Goal: Task Accomplishment & Management: Manage account settings

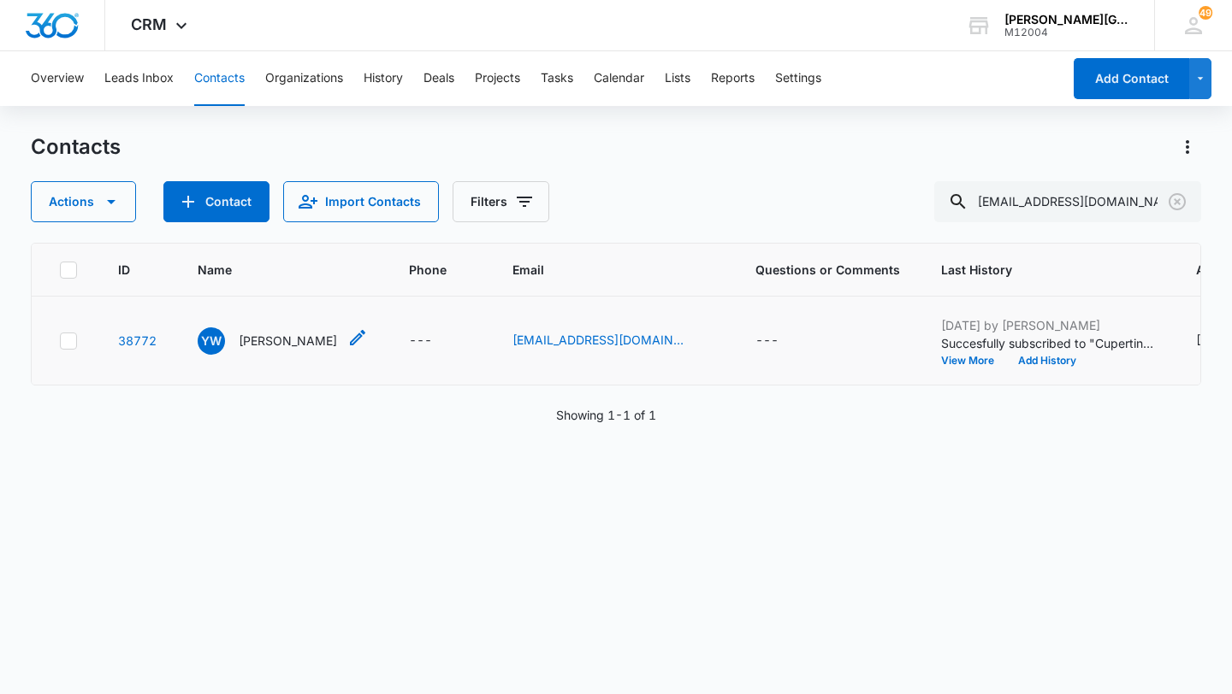
click at [287, 350] on p "[PERSON_NAME]" at bounding box center [288, 341] width 98 height 18
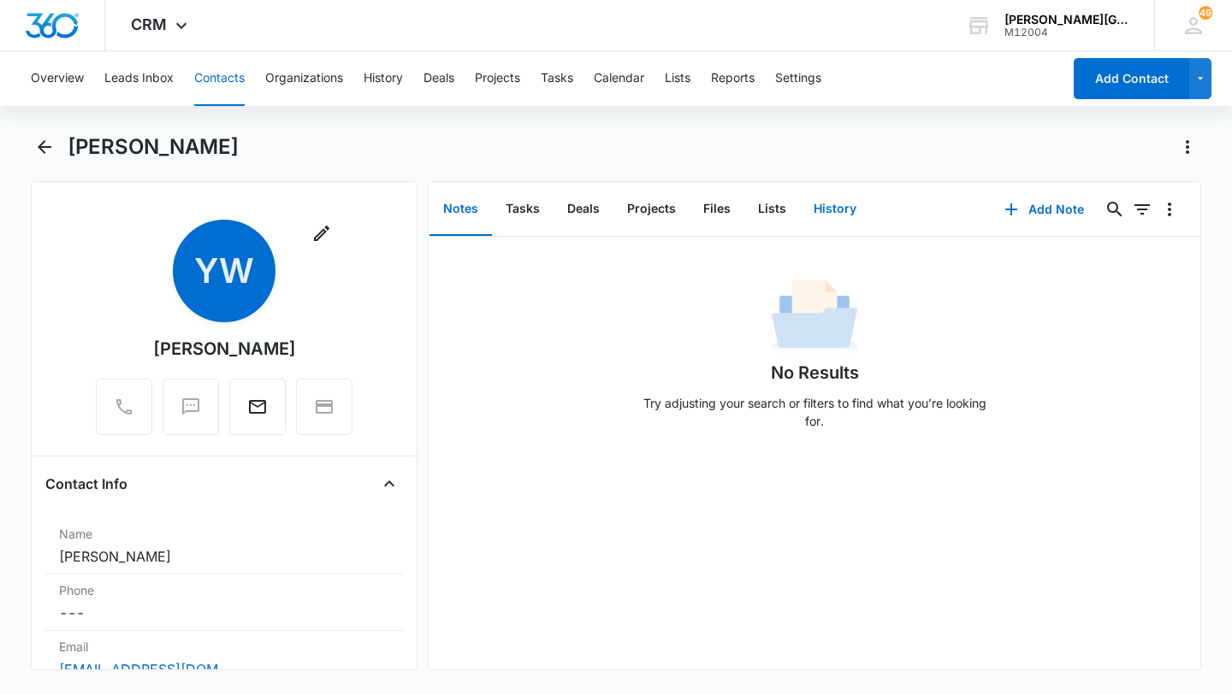
click at [848, 217] on button "History" at bounding box center [835, 209] width 70 height 53
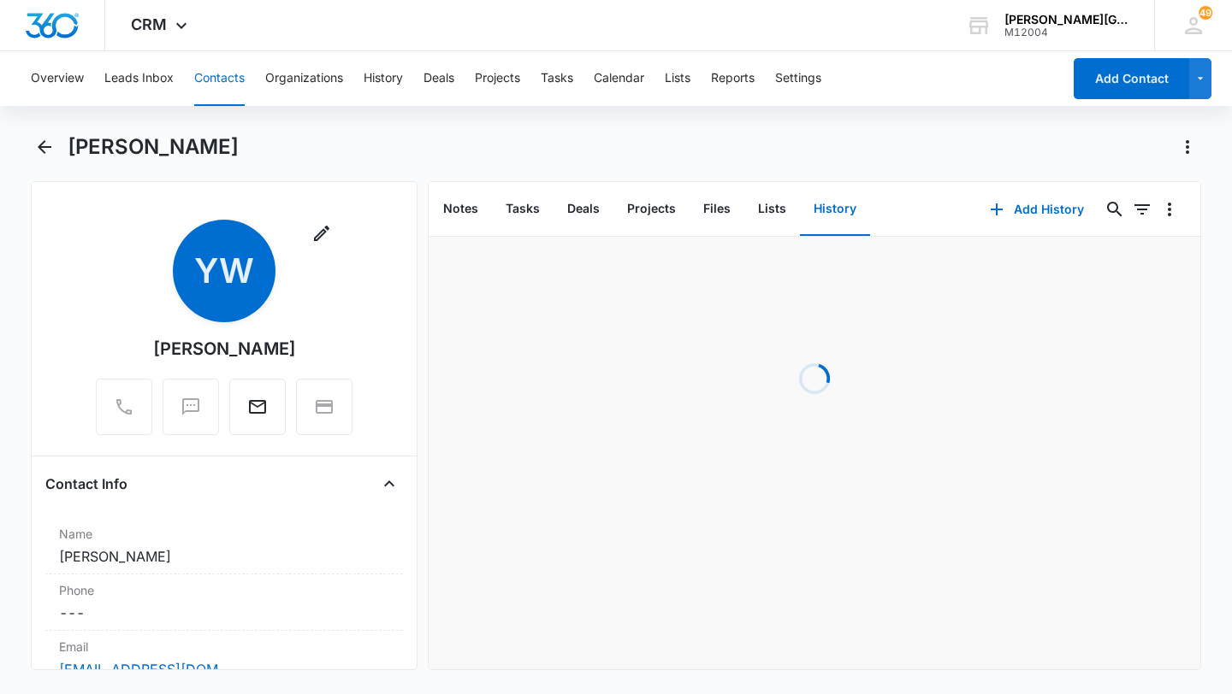
click at [966, 207] on div "Notes Tasks Deals Projects Files Lists History" at bounding box center [700, 209] width 544 height 55
click at [1012, 204] on button "Add History" at bounding box center [1036, 209] width 128 height 41
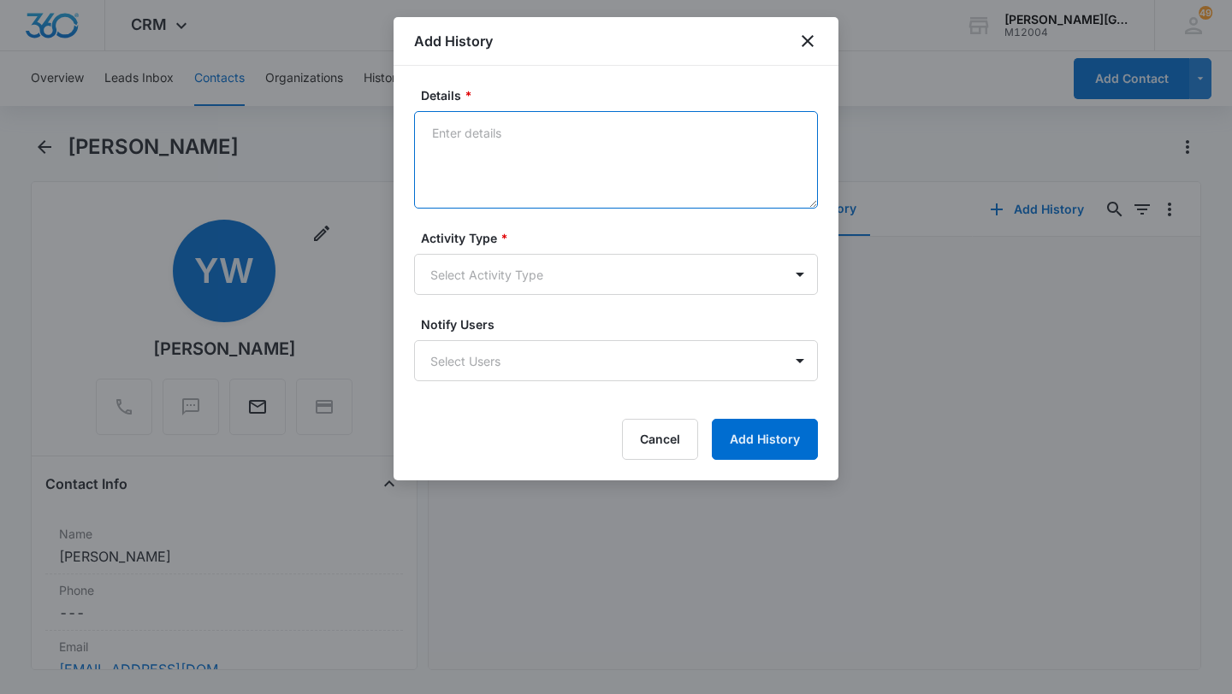
click at [512, 146] on textarea "Details *" at bounding box center [616, 160] width 404 height 98
paste textarea "Hello [PERSON_NAME] and [PERSON_NAME], Hope this email finds you well! We look …"
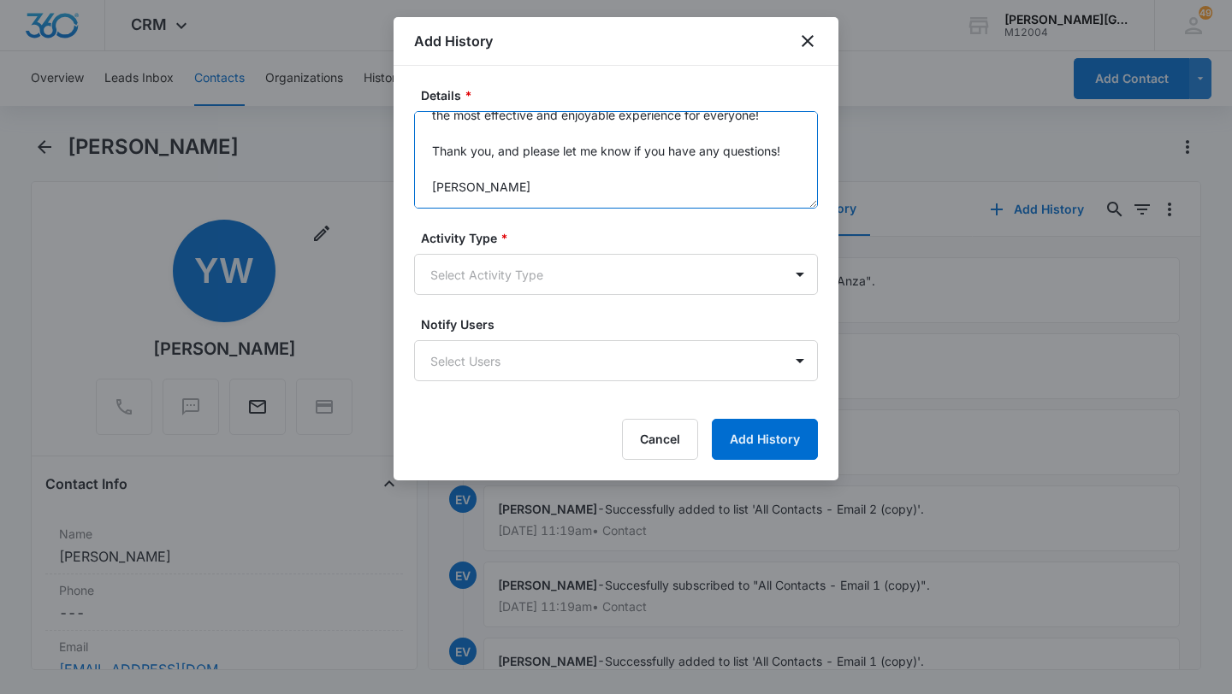
scroll to position [323, 0]
type textarea "Hello [PERSON_NAME] and [PERSON_NAME], Hope this email finds you well! We look …"
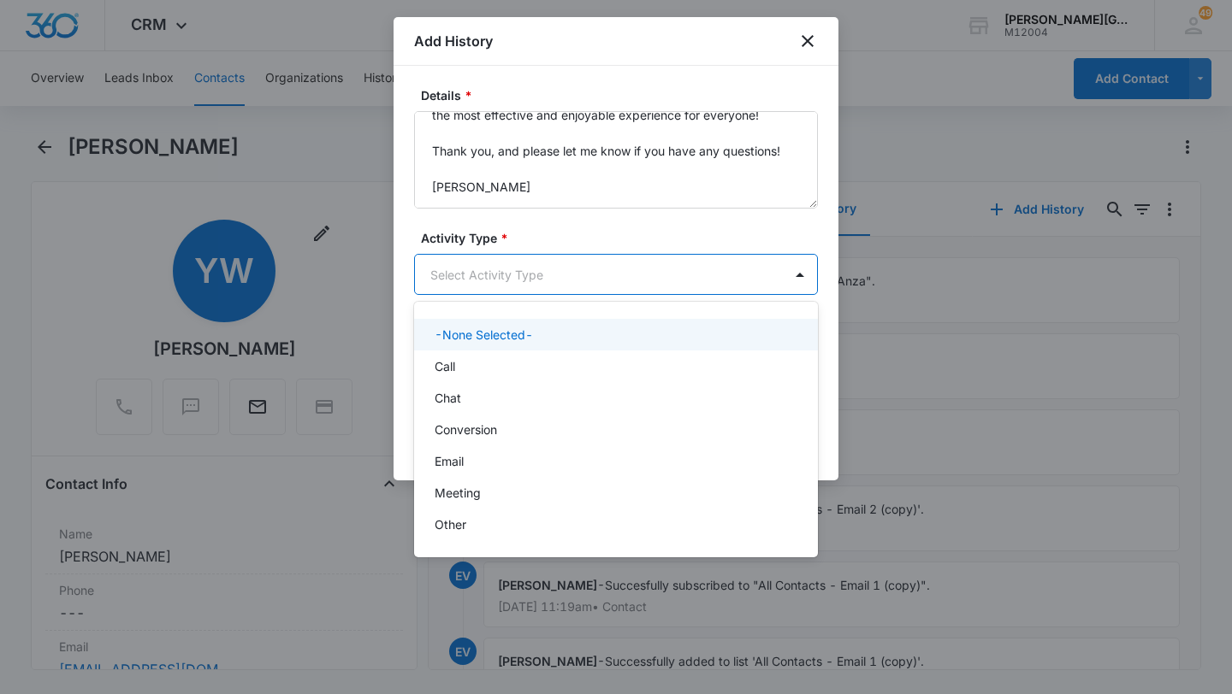
click at [489, 279] on body "CRM Apps Reputation Websites Forms CRM Email Social Shop Payments POS Content A…" at bounding box center [616, 347] width 1232 height 694
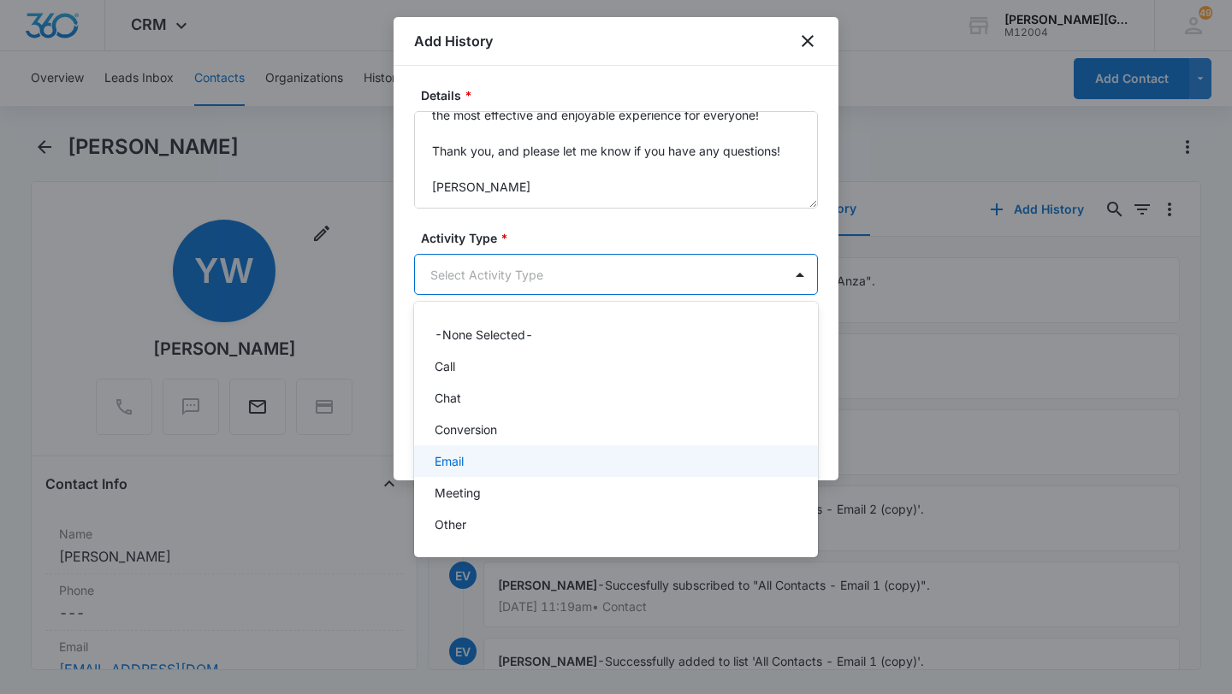
click at [476, 451] on div "Email" at bounding box center [616, 462] width 404 height 32
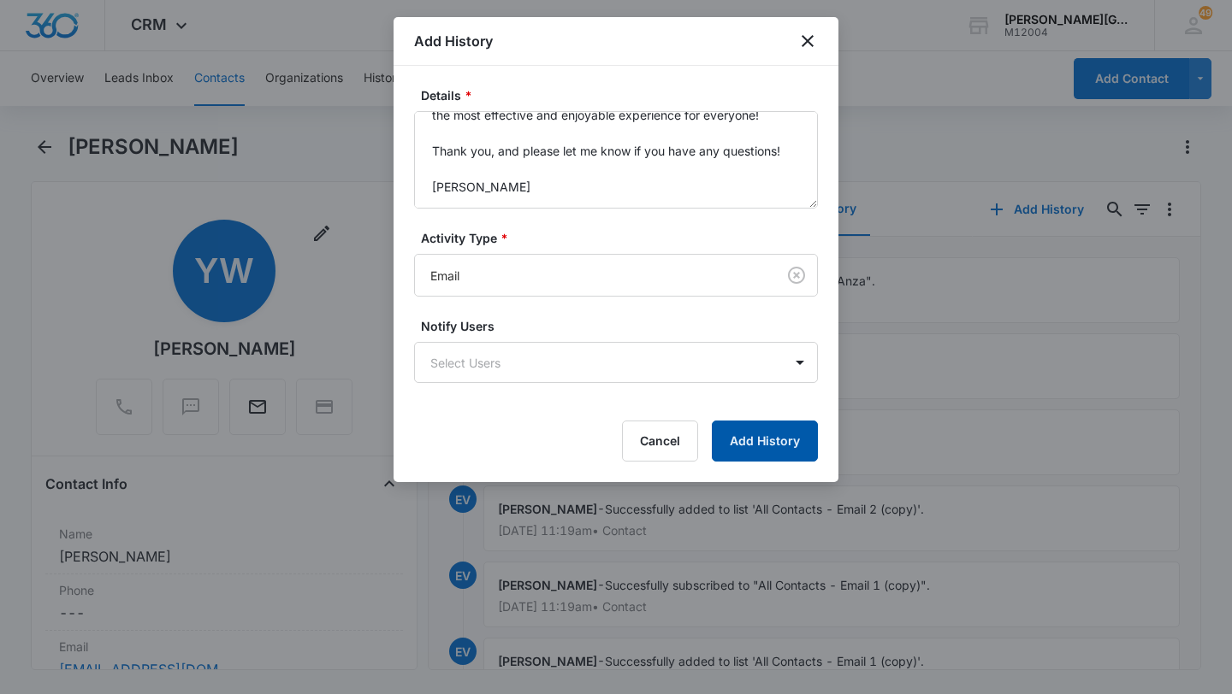
click at [769, 452] on button "Add History" at bounding box center [765, 441] width 106 height 41
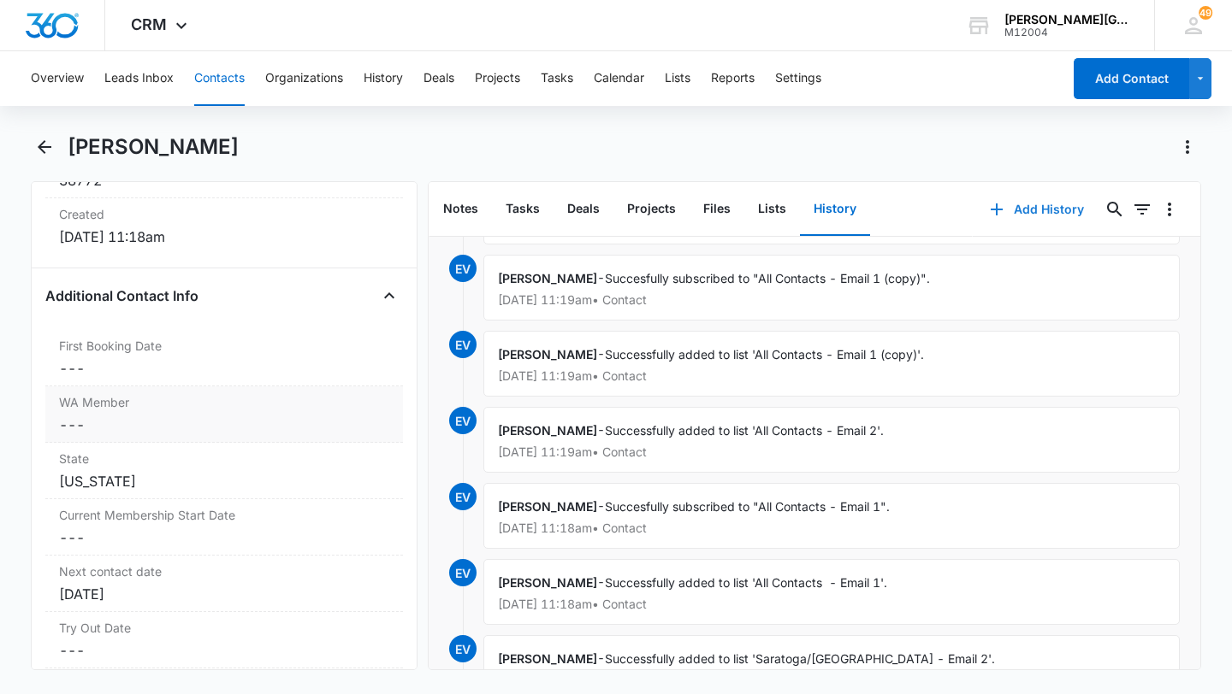
scroll to position [1212, 0]
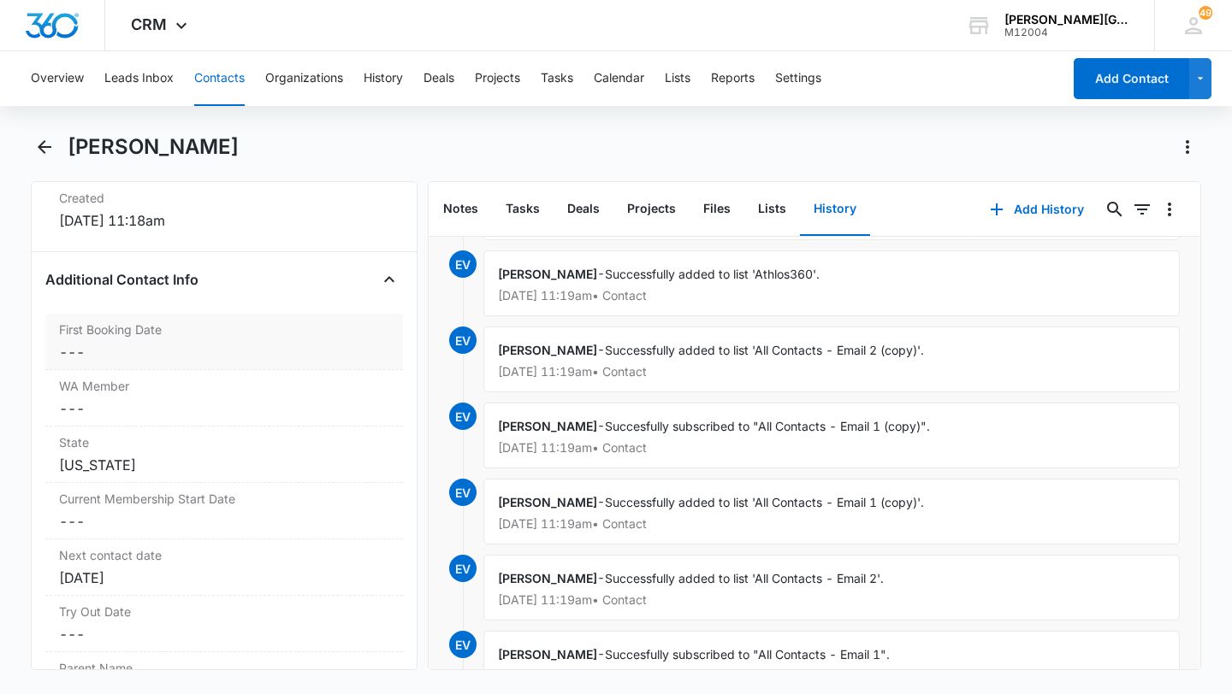
click at [180, 355] on dd "Cancel Save Changes ---" at bounding box center [224, 352] width 330 height 21
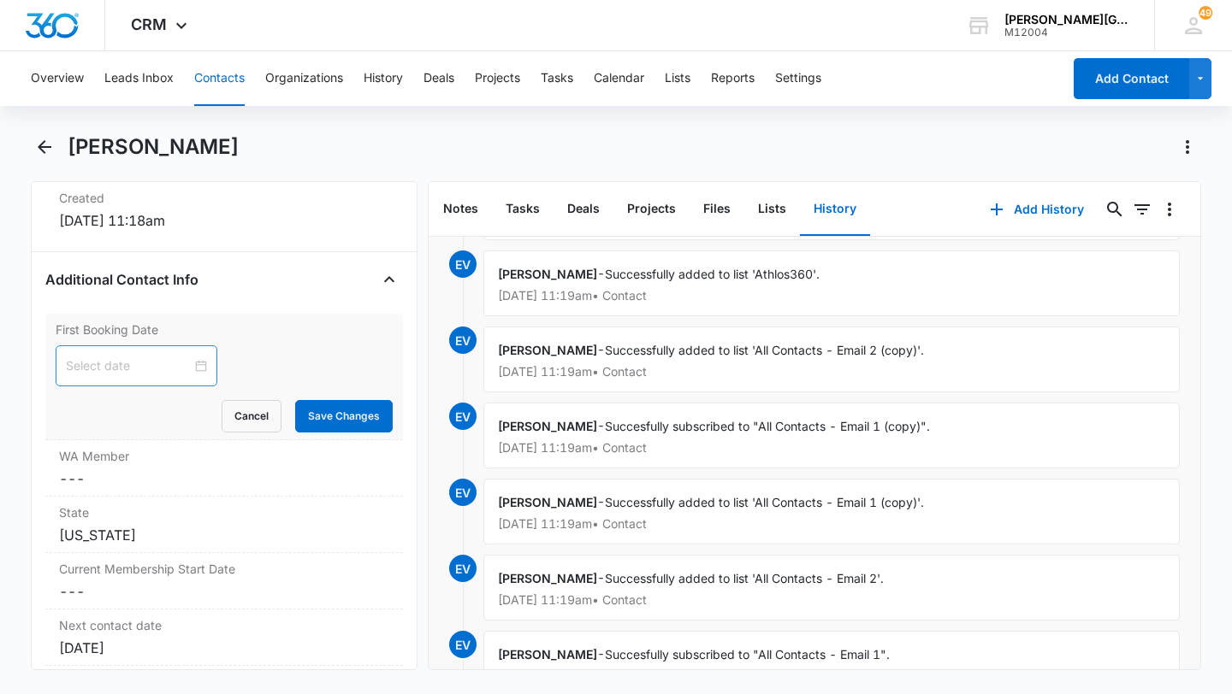
click at [91, 382] on div at bounding box center [137, 366] width 162 height 41
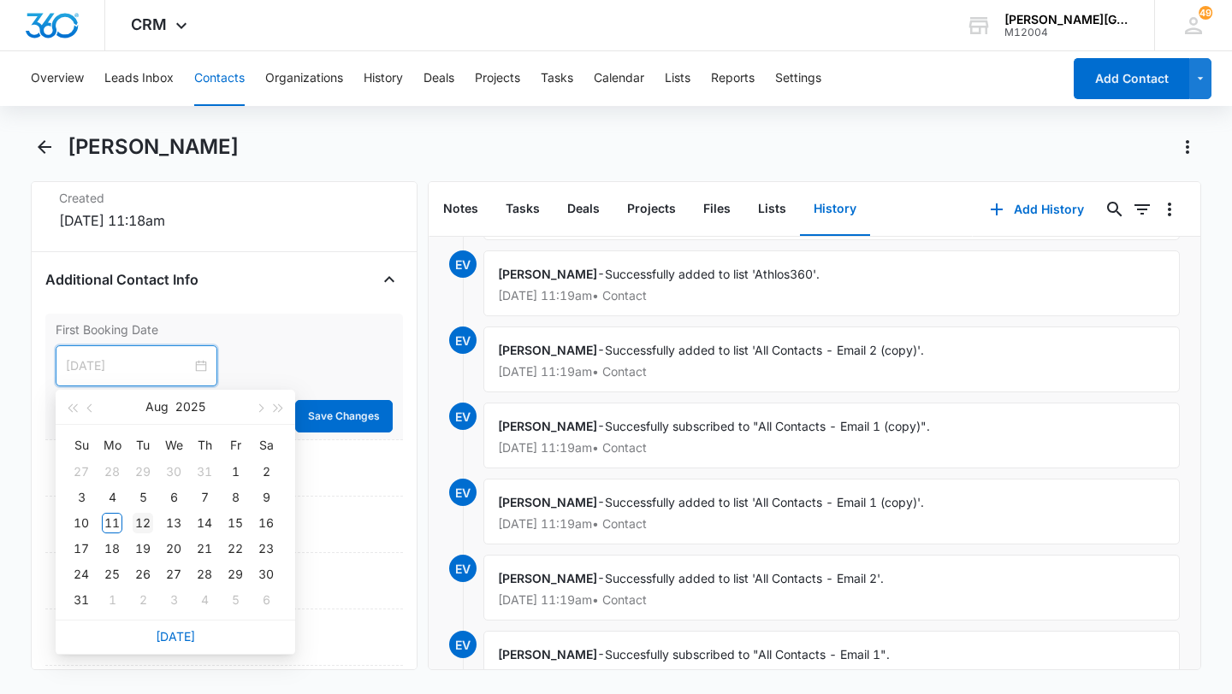
type input "[DATE]"
click at [140, 520] on div "12" at bounding box center [143, 523] width 21 height 21
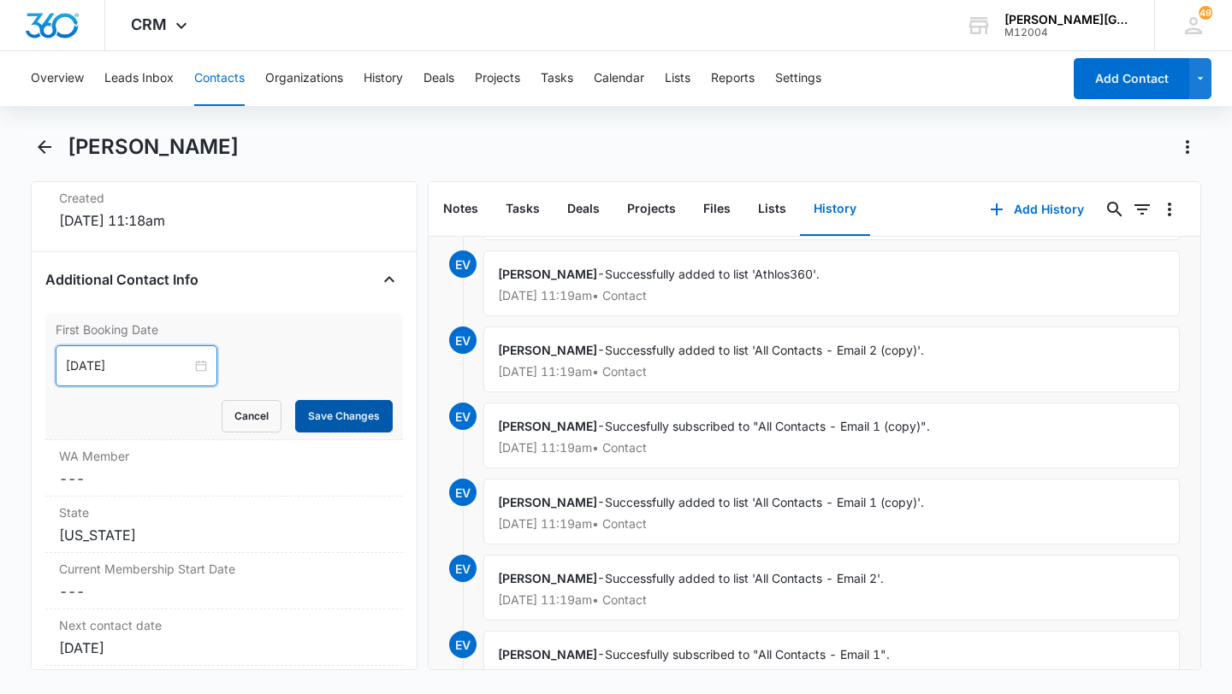
click at [373, 415] on button "Save Changes" at bounding box center [344, 416] width 98 height 33
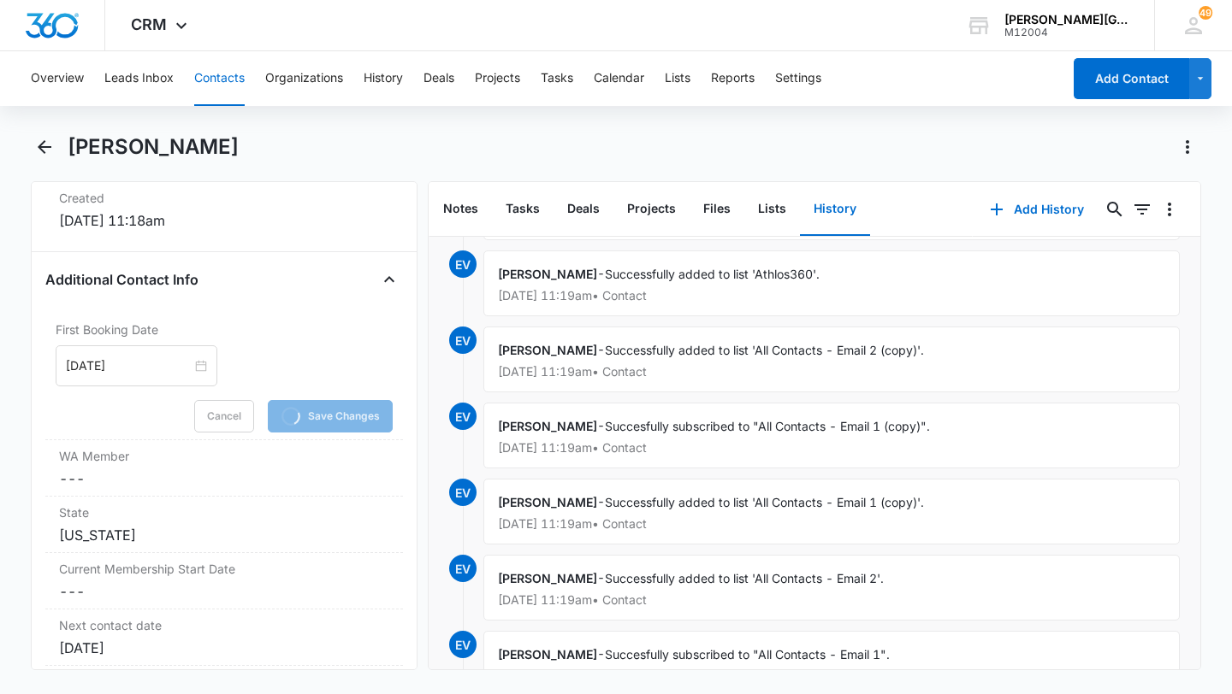
click at [225, 93] on button "Contacts" at bounding box center [219, 78] width 50 height 55
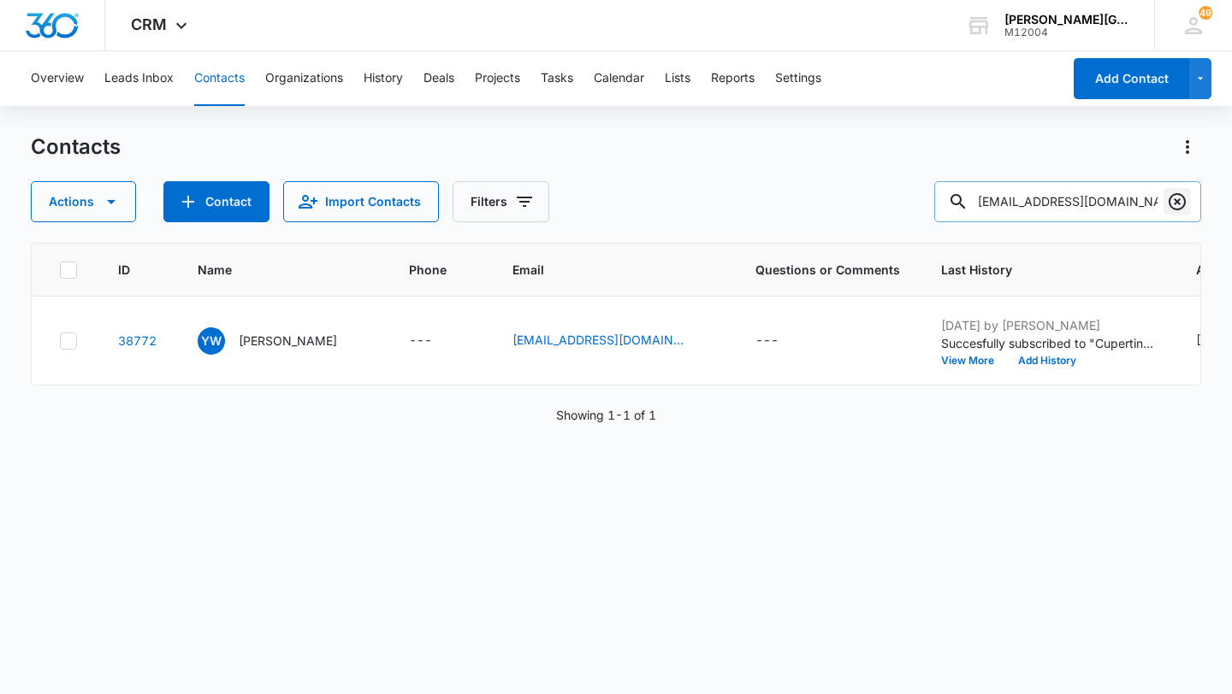
click at [1179, 209] on icon "Clear" at bounding box center [1176, 201] width 17 height 17
